Goal: Check status: Check status

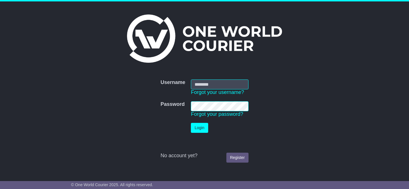
type input "**********"
click at [199, 126] on button "Login" at bounding box center [199, 128] width 17 height 10
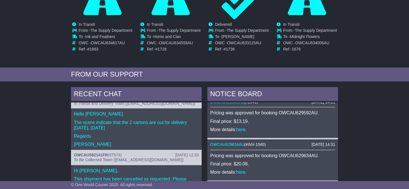
scroll to position [122, 0]
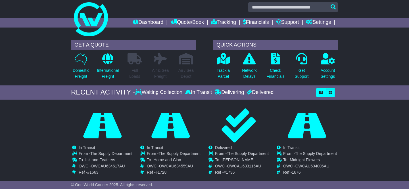
scroll to position [0, 0]
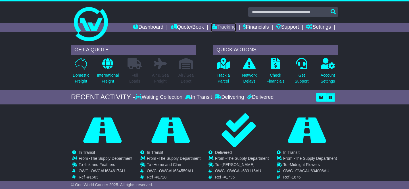
click at [224, 25] on link "Tracking" at bounding box center [223, 28] width 25 height 10
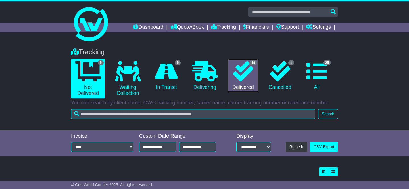
click at [245, 71] on icon at bounding box center [243, 71] width 20 height 20
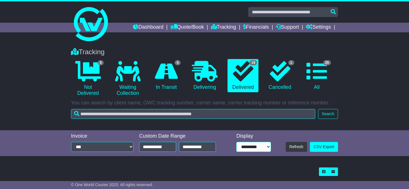
click at [268, 146] on select "**********" at bounding box center [253, 147] width 35 height 10
select select "**"
click at [361, 120] on div "Tracking 5 Not Delivered 0 Waiting Collection 5 In Transit 0 Delivering 1" at bounding box center [204, 86] width 409 height 88
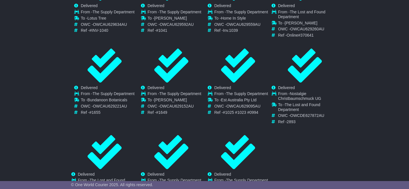
scroll to position [418, 0]
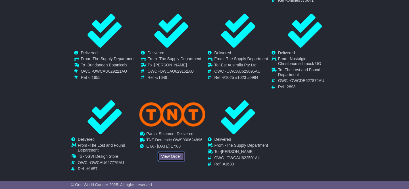
click at [171, 151] on link "View Order" at bounding box center [170, 156] width 27 height 10
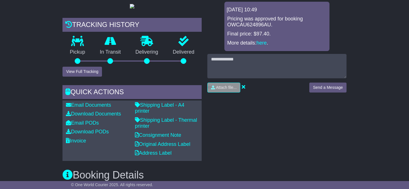
scroll to position [106, 0]
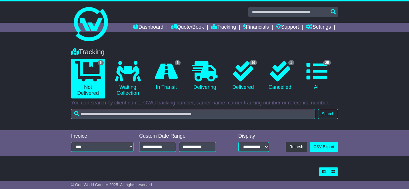
select select "**"
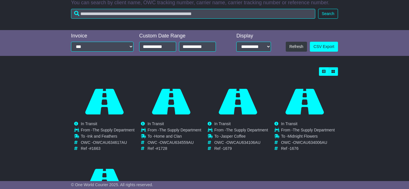
scroll to position [101, 0]
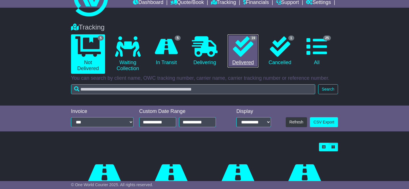
click at [245, 45] on icon at bounding box center [243, 46] width 20 height 20
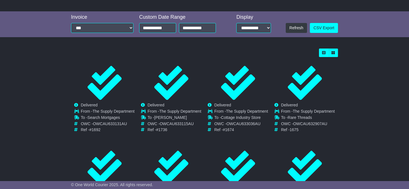
scroll to position [193, 0]
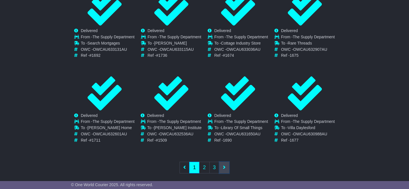
click at [224, 162] on link at bounding box center [224, 168] width 10 height 12
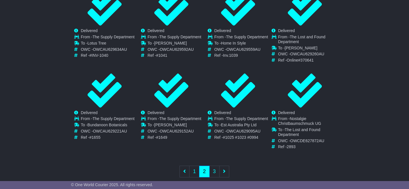
click at [224, 160] on nav "First 1 2 3 Last" at bounding box center [204, 172] width 267 height 25
click at [226, 169] on link at bounding box center [224, 172] width 10 height 12
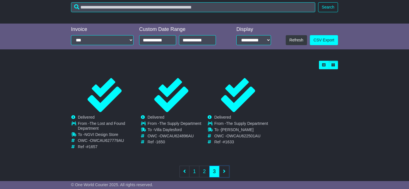
scroll to position [116, 0]
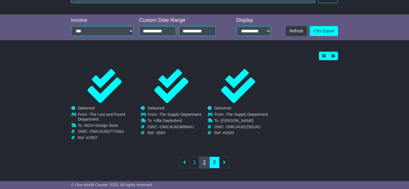
click at [203, 162] on link "2" at bounding box center [204, 163] width 10 height 12
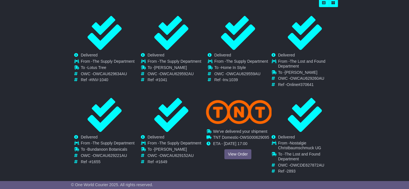
scroll to position [202, 0]
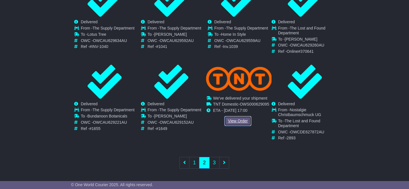
click at [238, 119] on link "View Order" at bounding box center [237, 121] width 27 height 10
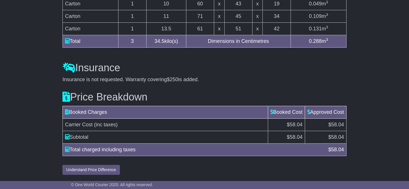
scroll to position [553, 0]
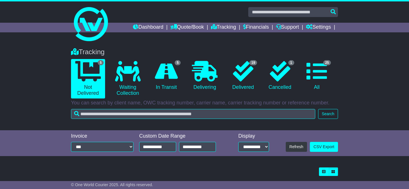
select select "**"
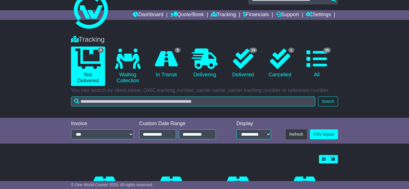
scroll to position [14, 0]
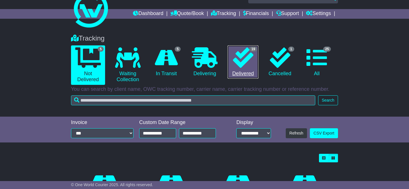
click at [241, 61] on icon at bounding box center [243, 57] width 20 height 20
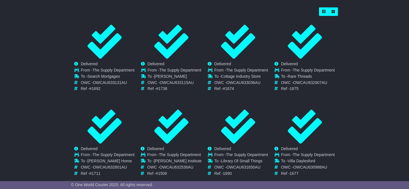
scroll to position [193, 0]
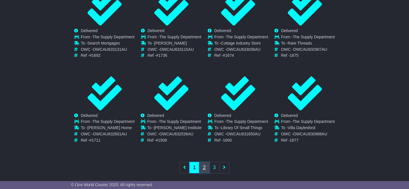
click at [204, 162] on link "2" at bounding box center [204, 168] width 10 height 12
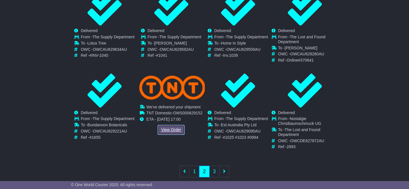
click at [172, 127] on link "View Order" at bounding box center [170, 130] width 27 height 10
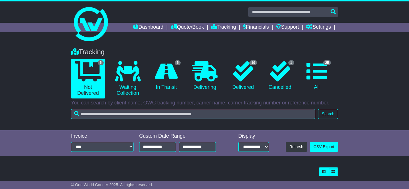
select select "**"
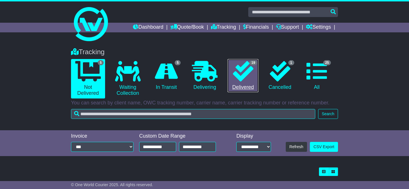
click at [244, 64] on icon at bounding box center [243, 71] width 20 height 20
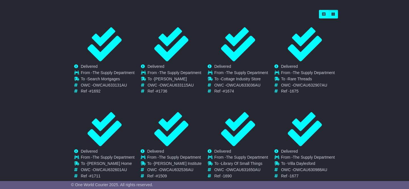
scroll to position [193, 0]
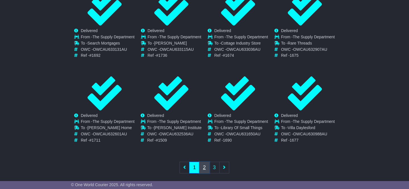
click at [204, 162] on link "2" at bounding box center [204, 168] width 10 height 12
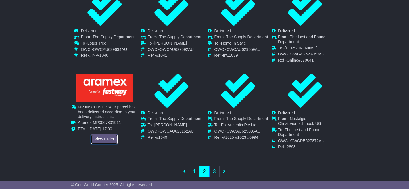
click at [101, 138] on link "View Order" at bounding box center [104, 139] width 27 height 10
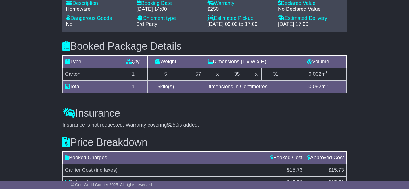
scroll to position [472, 0]
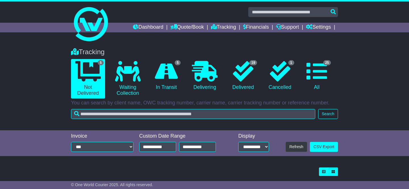
select select "**"
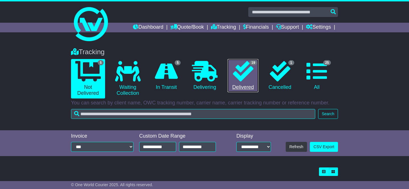
click at [237, 68] on icon at bounding box center [243, 71] width 20 height 20
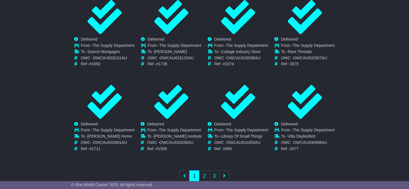
scroll to position [193, 0]
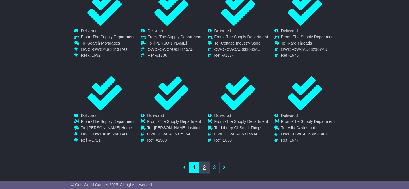
click at [203, 163] on link "2" at bounding box center [204, 168] width 10 height 12
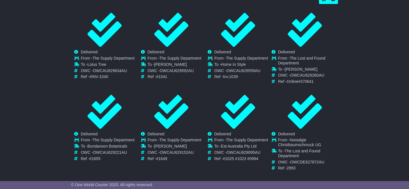
scroll to position [172, 0]
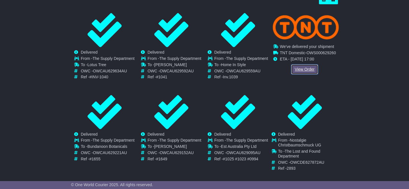
click at [302, 68] on link "View Order" at bounding box center [304, 69] width 27 height 10
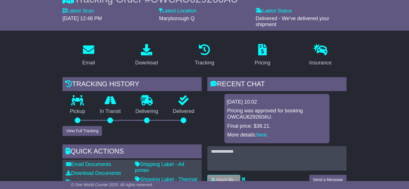
scroll to position [58, 0]
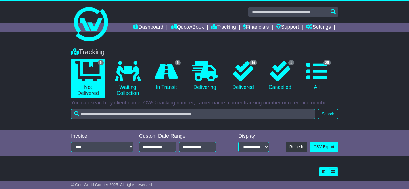
select select "**"
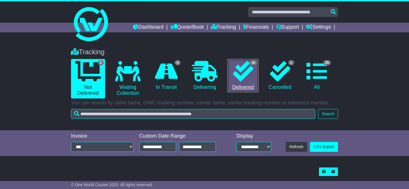
click at [245, 65] on icon at bounding box center [243, 71] width 20 height 20
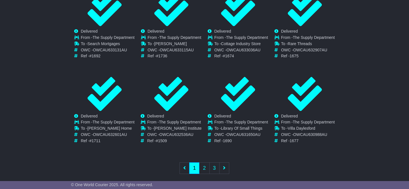
scroll to position [193, 0]
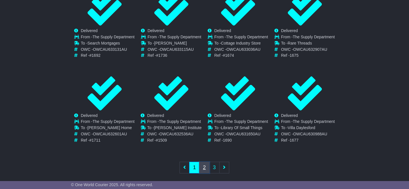
click at [205, 162] on link "2" at bounding box center [204, 168] width 10 height 12
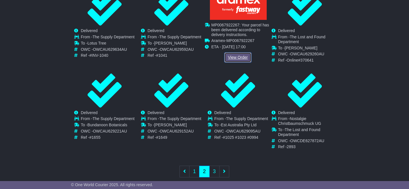
click at [235, 57] on link "View Order" at bounding box center [237, 57] width 27 height 10
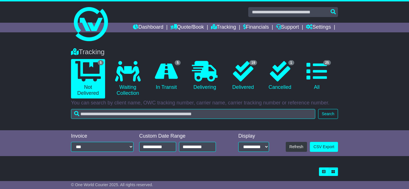
select select "**"
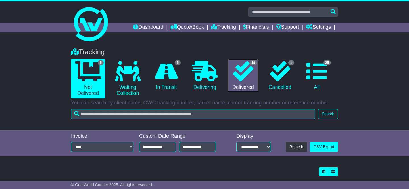
click at [242, 67] on icon at bounding box center [243, 71] width 20 height 20
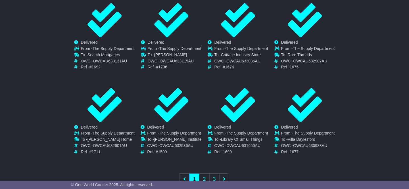
scroll to position [193, 0]
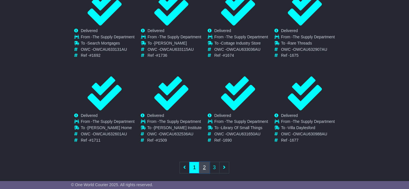
click at [204, 162] on link "2" at bounding box center [204, 168] width 10 height 12
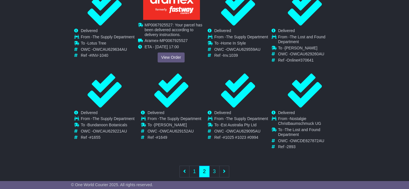
click at [176, 42] on span "MP0067925527" at bounding box center [173, 41] width 28 height 5
click at [169, 56] on link "View Order" at bounding box center [170, 57] width 27 height 10
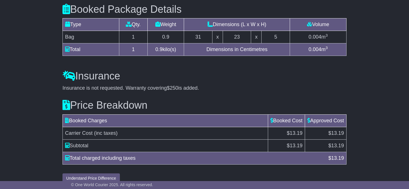
scroll to position [471, 0]
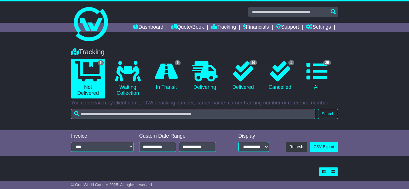
select select "**"
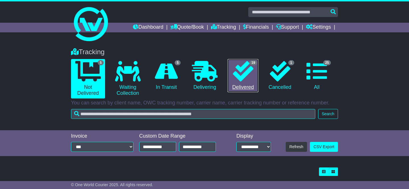
click at [240, 73] on icon at bounding box center [243, 71] width 20 height 20
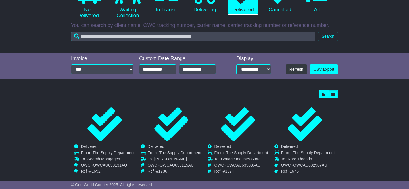
scroll to position [193, 0]
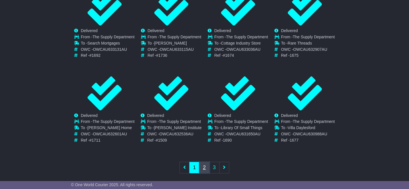
click at [203, 163] on link "2" at bounding box center [204, 168] width 10 height 12
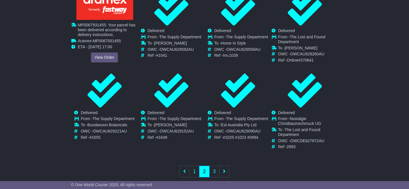
click at [107, 41] on span "MP0067931455" at bounding box center [107, 41] width 28 height 5
click at [106, 54] on link "View Order" at bounding box center [104, 57] width 27 height 10
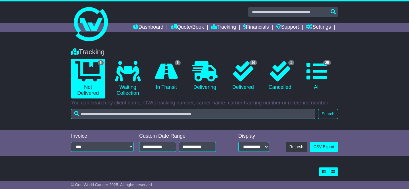
select select "**"
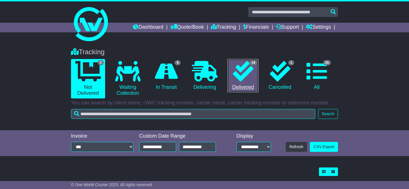
click at [244, 68] on icon at bounding box center [243, 71] width 20 height 20
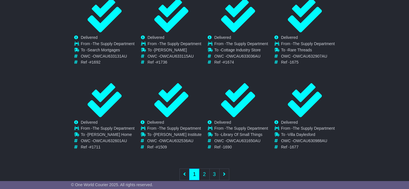
scroll to position [193, 0]
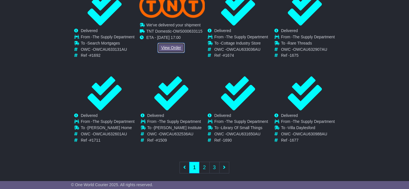
click at [172, 46] on link "View Order" at bounding box center [170, 48] width 27 height 10
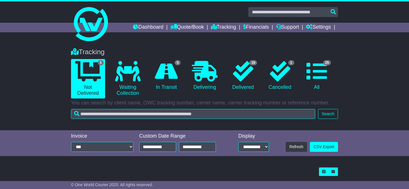
select select "**"
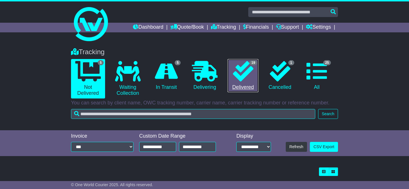
click at [241, 65] on icon at bounding box center [243, 71] width 20 height 20
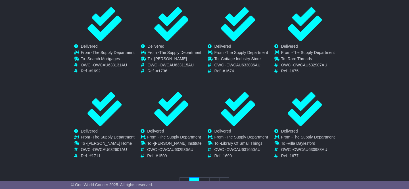
scroll to position [193, 0]
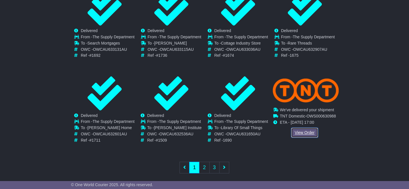
click at [304, 128] on link "View Order" at bounding box center [304, 133] width 27 height 10
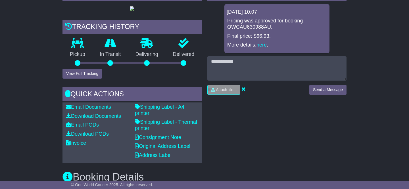
scroll to position [124, 0]
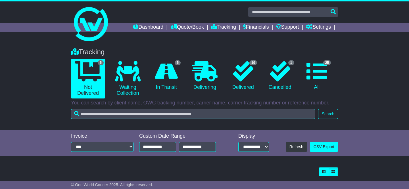
select select "**"
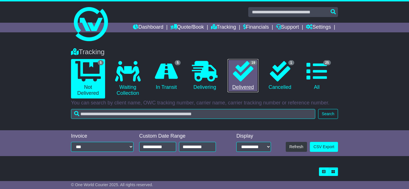
click at [247, 68] on icon at bounding box center [243, 71] width 20 height 20
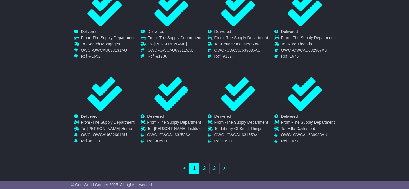
scroll to position [193, 0]
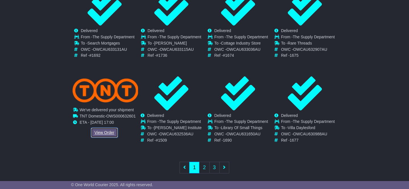
click at [109, 128] on link "View Order" at bounding box center [104, 133] width 27 height 10
